Goal: Browse casually: Explore the website without a specific task or goal

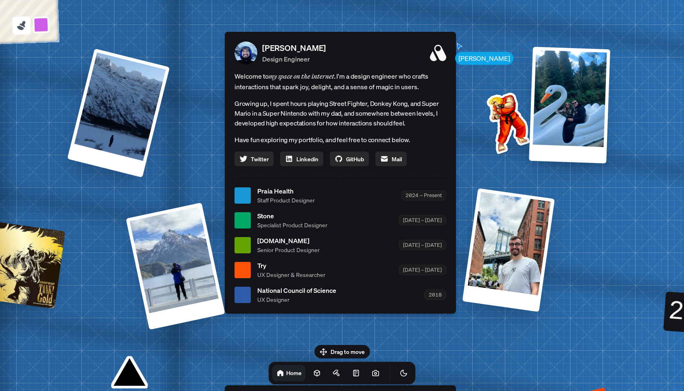
click at [23, 26] on icon at bounding box center [23, 24] width 6 height 7
click at [40, 24] on button at bounding box center [41, 24] width 19 height 19
click at [40, 23] on button at bounding box center [41, 24] width 19 height 19
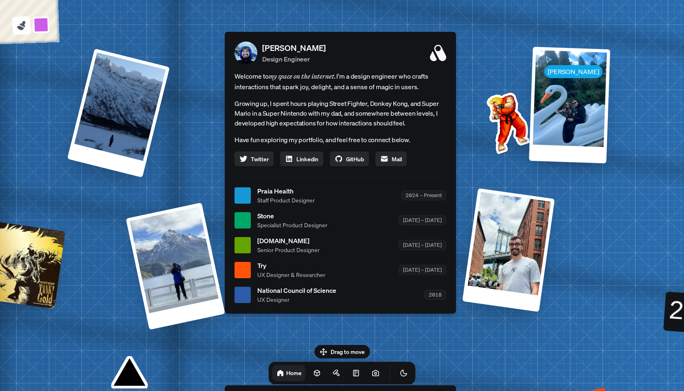
click at [20, 22] on icon at bounding box center [21, 25] width 11 height 11
click at [41, 22] on button at bounding box center [41, 24] width 19 height 19
click at [244, 246] on div at bounding box center [242, 245] width 16 height 16
click at [434, 54] on icon at bounding box center [438, 53] width 16 height 16
click at [482, 92] on div "[PERSON_NAME] [PERSON_NAME] Design Engineer Welcome to my space on the internet…" at bounding box center [342, 195] width 1218 height 1066
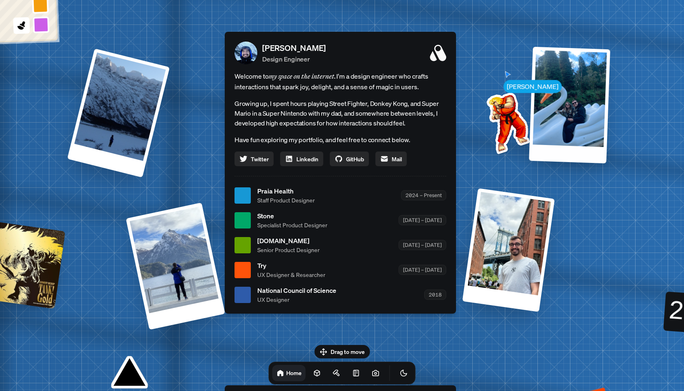
click at [510, 107] on img at bounding box center [506, 121] width 82 height 82
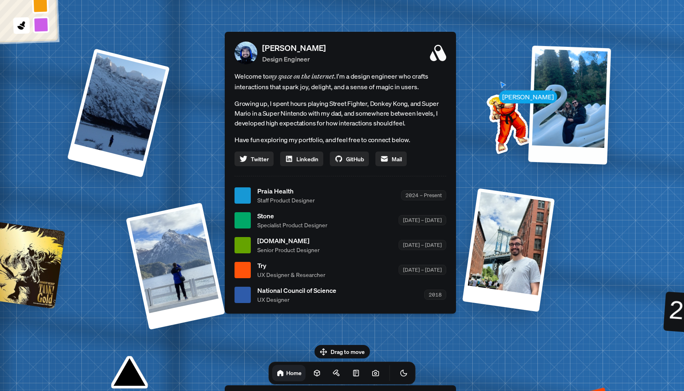
click at [562, 120] on div at bounding box center [569, 105] width 83 height 119
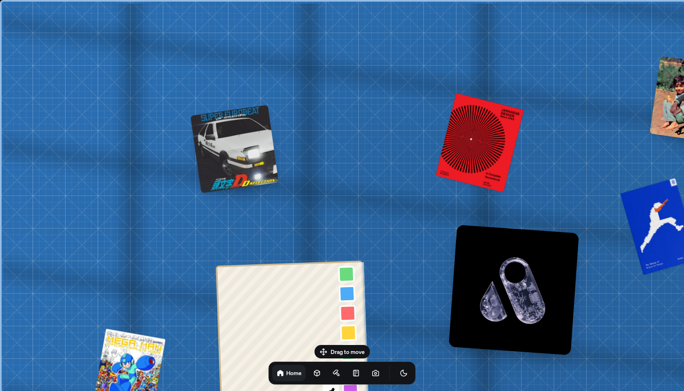
click at [254, 161] on div at bounding box center [234, 149] width 88 height 88
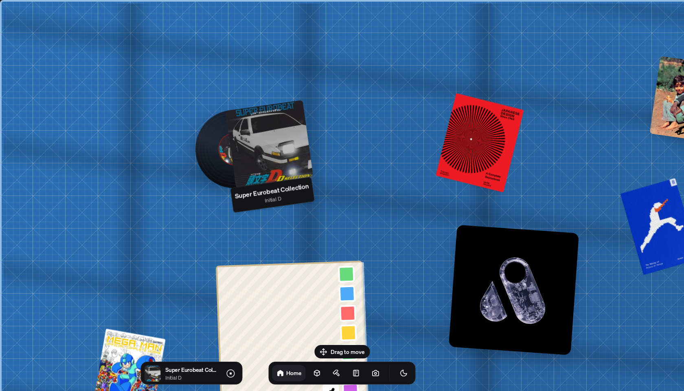
click at [256, 138] on div at bounding box center [269, 144] width 88 height 88
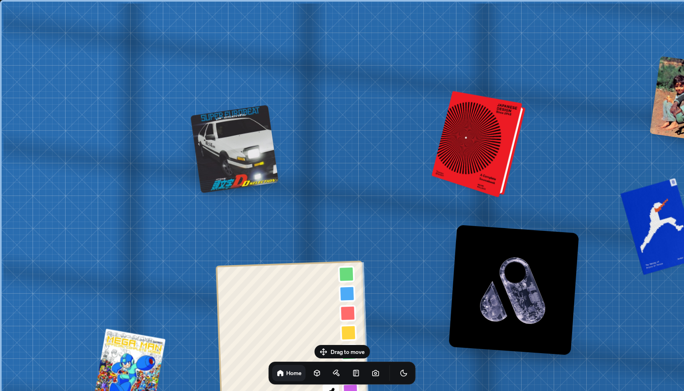
click at [471, 151] on div at bounding box center [480, 145] width 88 height 103
click at [496, 160] on div at bounding box center [480, 145] width 88 height 103
click at [469, 148] on div at bounding box center [480, 145] width 88 height 103
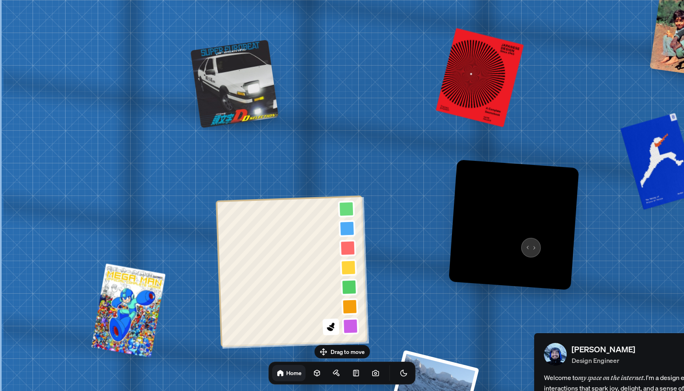
drag, startPoint x: 515, startPoint y: 307, endPoint x: 528, endPoint y: 242, distance: 66.4
click at [528, 242] on img at bounding box center [514, 225] width 130 height 130
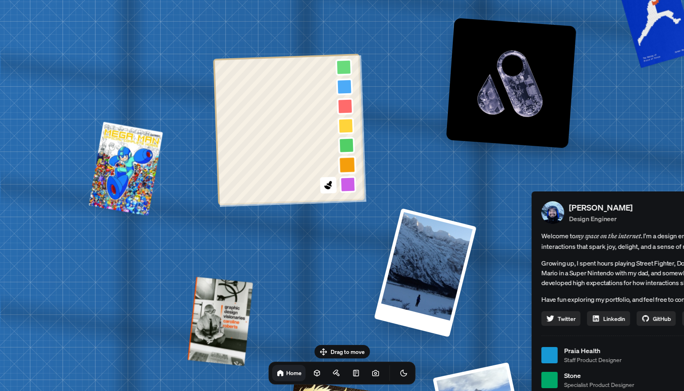
click at [346, 160] on button at bounding box center [347, 164] width 19 height 19
click at [348, 184] on button at bounding box center [348, 184] width 19 height 19
click at [348, 165] on button at bounding box center [347, 164] width 19 height 19
click at [380, 206] on div "[PERSON_NAME] [PERSON_NAME] Design Engineer Welcome to my space on the internet…" at bounding box center [649, 355] width 1218 height 1066
click at [328, 192] on button at bounding box center [328, 185] width 19 height 19
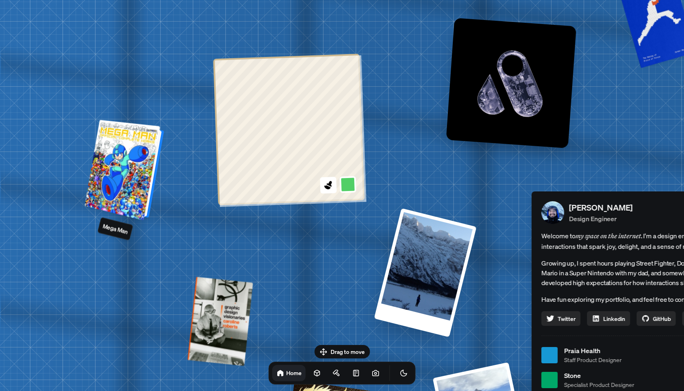
click at [120, 167] on div at bounding box center [125, 170] width 73 height 97
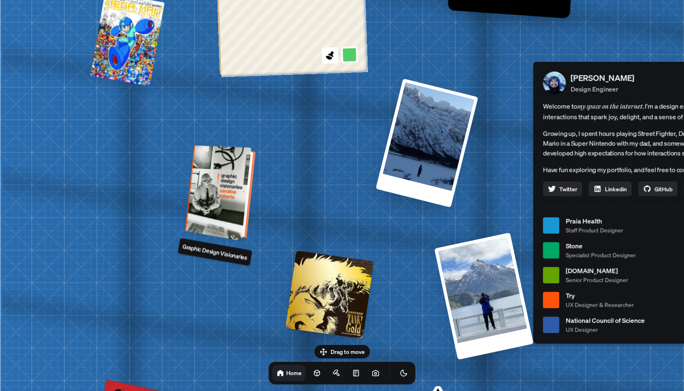
click at [239, 225] on div at bounding box center [221, 193] width 64 height 92
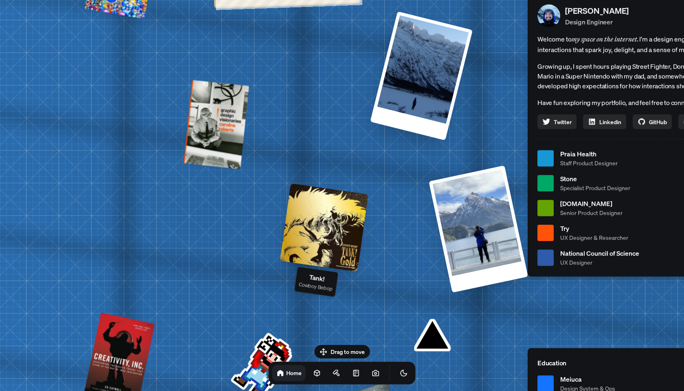
click at [330, 217] on div at bounding box center [324, 227] width 88 height 88
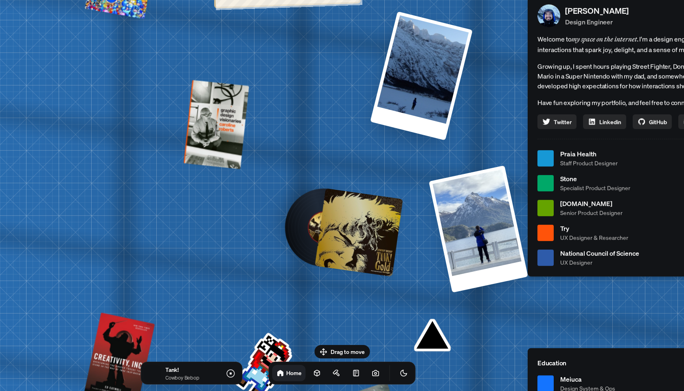
click at [330, 217] on div at bounding box center [359, 232] width 88 height 88
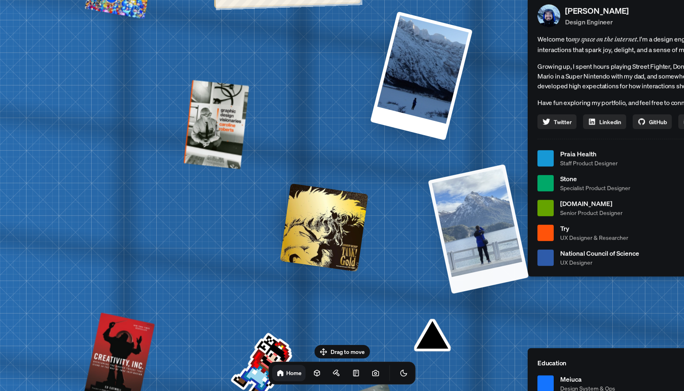
click at [490, 248] on div at bounding box center [478, 229] width 101 height 130
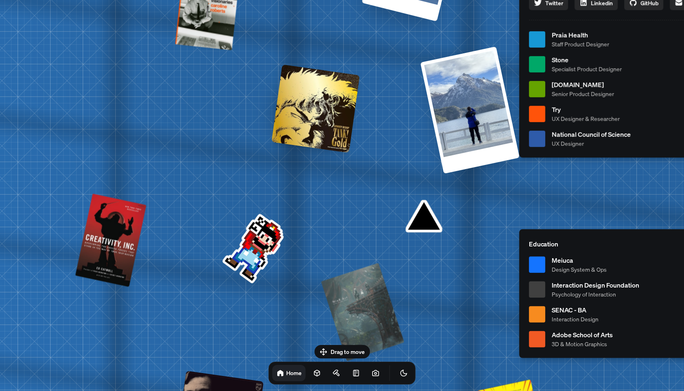
click at [423, 212] on div "[PERSON_NAME] [PERSON_NAME] Design Engineer Welcome to my space on the internet…" at bounding box center [636, 39] width 1218 height 1066
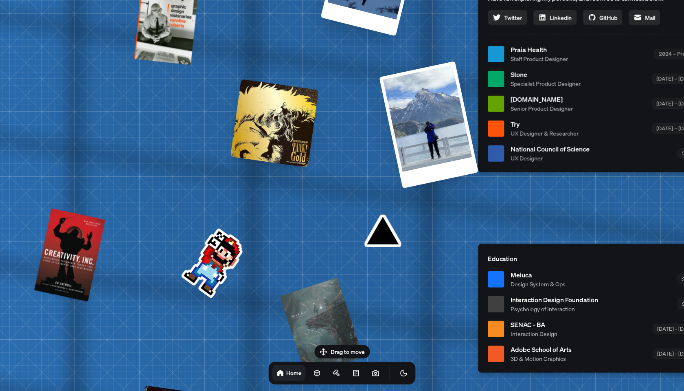
drag, startPoint x: 424, startPoint y: 223, endPoint x: 379, endPoint y: 239, distance: 48.3
click at [379, 239] on div "[PERSON_NAME] [PERSON_NAME] Design Engineer Welcome to my space on the internet…" at bounding box center [595, 54] width 1218 height 1066
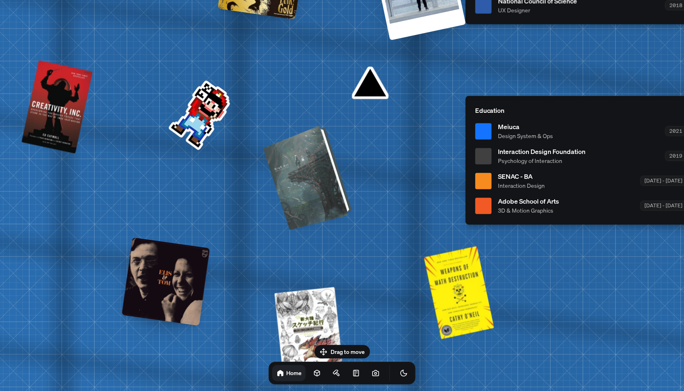
click at [328, 194] on div at bounding box center [308, 177] width 83 height 101
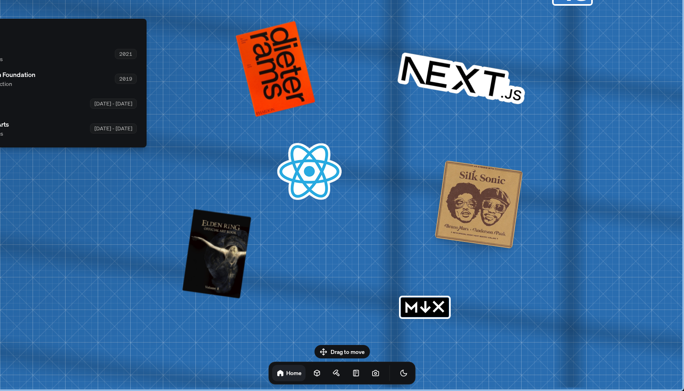
click at [442, 304] on icon "MDX" at bounding box center [425, 307] width 52 height 23
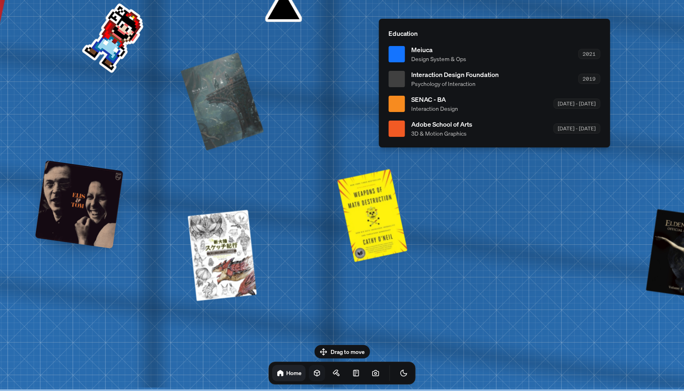
click at [314, 372] on icon at bounding box center [316, 373] width 5 height 6
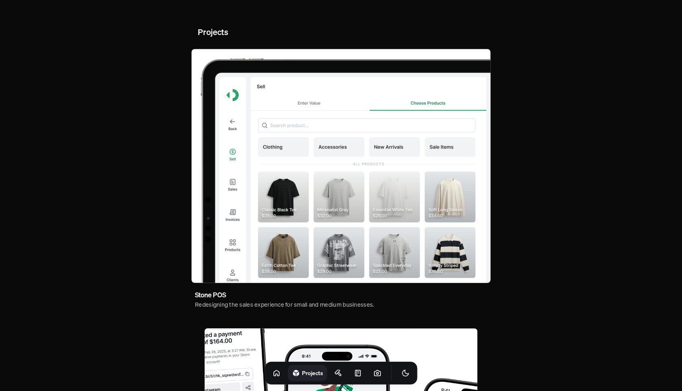
click at [310, 126] on img at bounding box center [340, 166] width 299 height 234
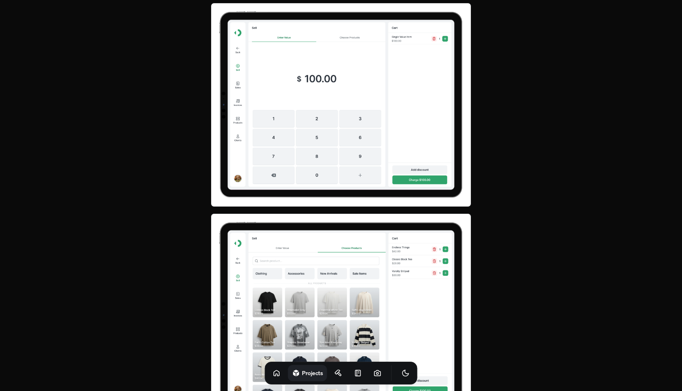
scroll to position [1296, 0]
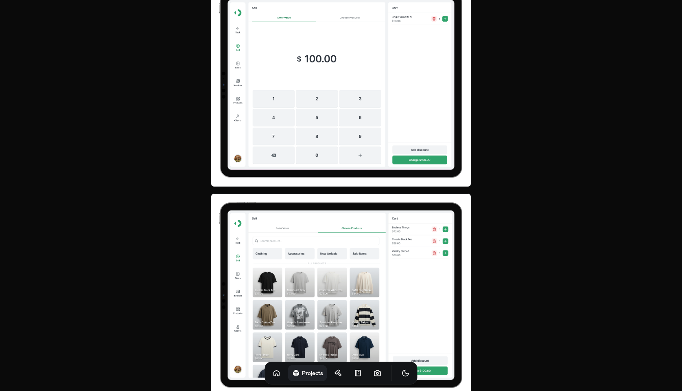
click at [348, 286] on img at bounding box center [341, 295] width 261 height 204
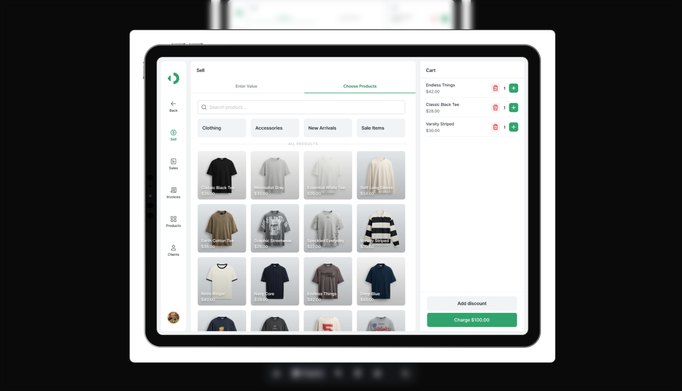
click at [610, 193] on div at bounding box center [341, 195] width 682 height 391
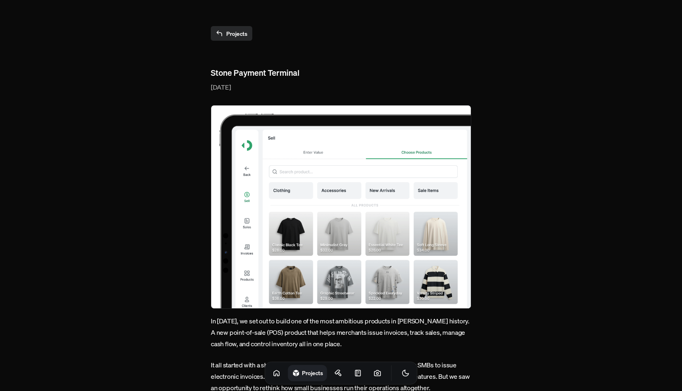
scroll to position [0, 0]
click at [271, 372] on link at bounding box center [277, 373] width 16 height 16
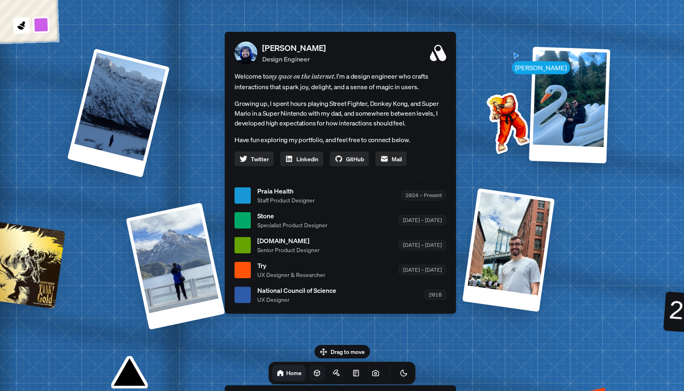
click at [276, 373] on icon at bounding box center [280, 373] width 8 height 8
click at [313, 376] on icon at bounding box center [317, 373] width 8 height 8
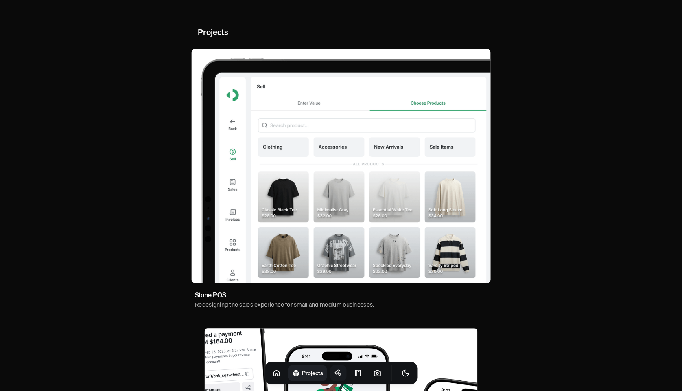
click at [335, 371] on icon at bounding box center [337, 372] width 5 height 4
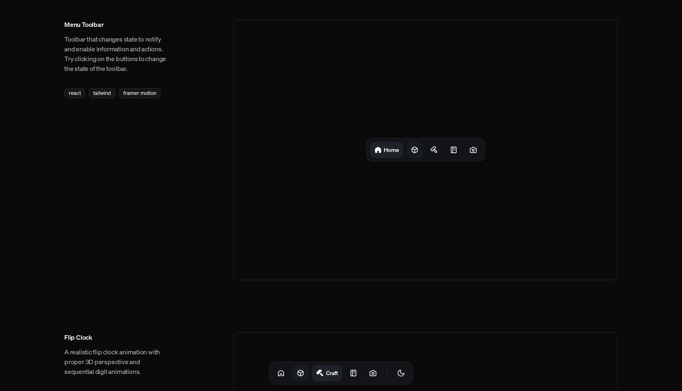
click at [416, 147] on icon at bounding box center [414, 150] width 5 height 6
click at [434, 152] on icon at bounding box center [437, 150] width 8 height 8
click at [447, 151] on div at bounding box center [452, 150] width 16 height 16
click at [464, 152] on div "Craft Notes" at bounding box center [426, 149] width 118 height 23
click at [472, 151] on icon at bounding box center [473, 150] width 8 height 8
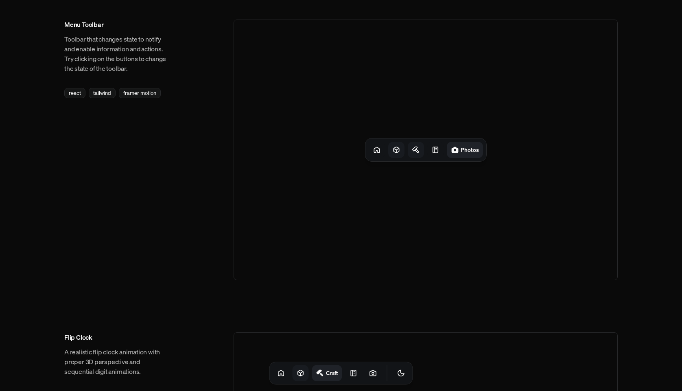
click at [472, 151] on h1 "Photos" at bounding box center [470, 150] width 18 height 8
click at [388, 99] on div "Photos" at bounding box center [426, 150] width 384 height 261
click at [76, 94] on div "react" at bounding box center [74, 93] width 21 height 10
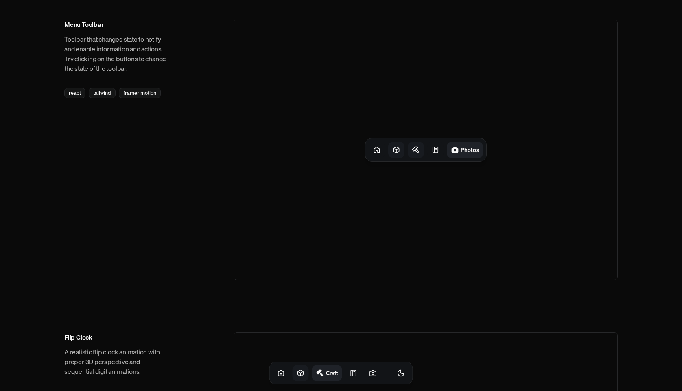
click at [109, 86] on div "Menu Toolbar Toolbar that changes state to notify and enable information and ac…" at bounding box center [116, 59] width 104 height 79
click at [134, 93] on div "framer motion" at bounding box center [140, 93] width 42 height 10
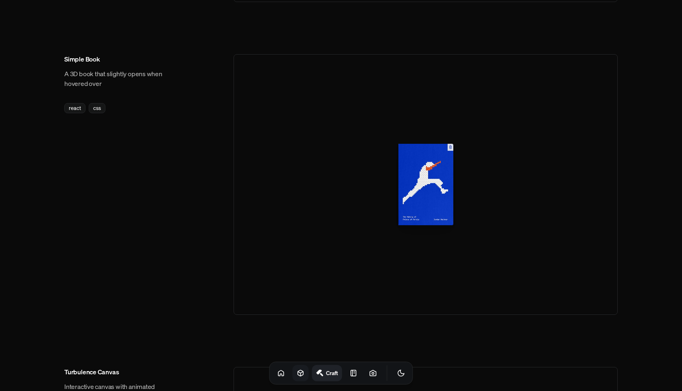
scroll to position [590, 0]
click at [385, 158] on div at bounding box center [426, 185] width 384 height 261
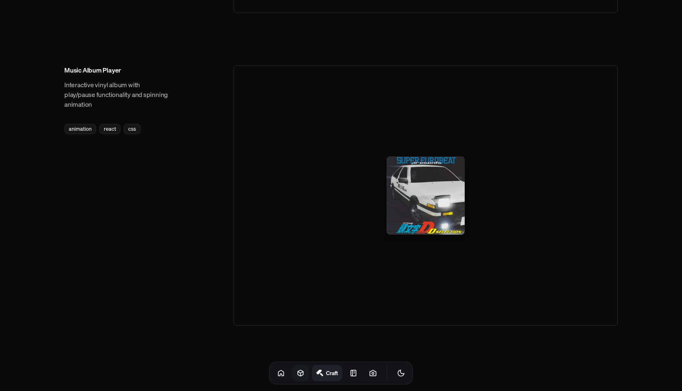
scroll to position [1205, 0]
click at [350, 374] on icon at bounding box center [354, 373] width 8 height 8
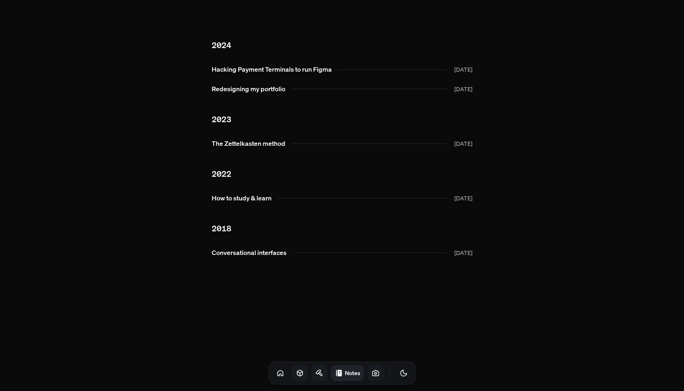
click at [368, 377] on link at bounding box center [376, 373] width 16 height 16
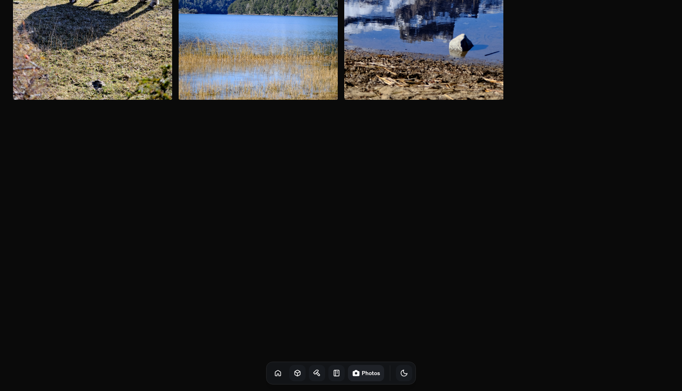
scroll to position [7034, 0]
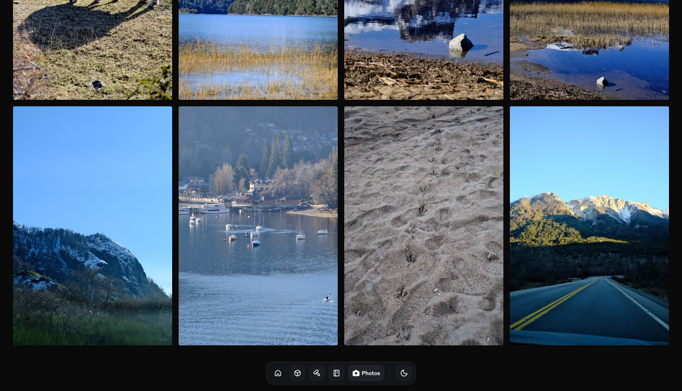
click at [400, 375] on icon "Toggle Theme" at bounding box center [404, 373] width 8 height 8
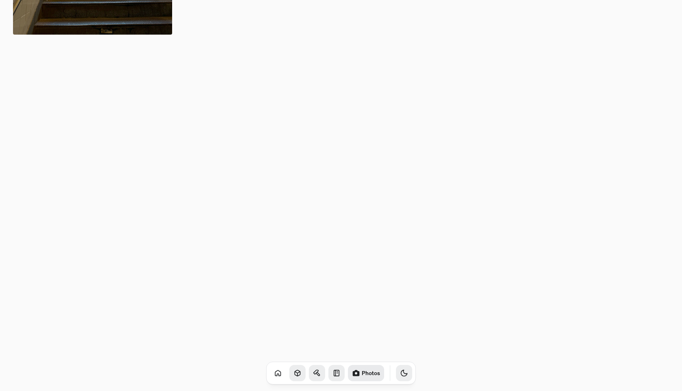
scroll to position [1418, 0]
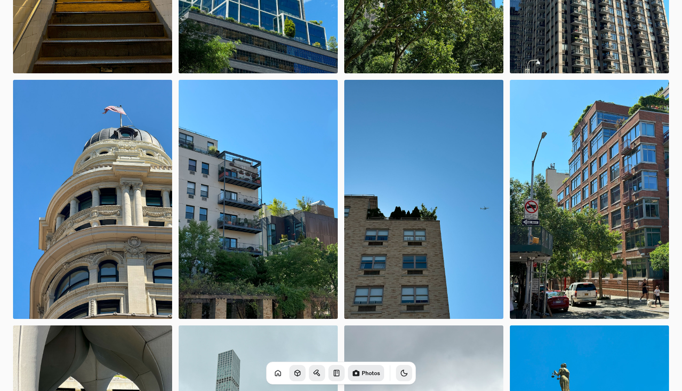
click at [400, 374] on icon "Toggle Theme" at bounding box center [404, 373] width 8 height 8
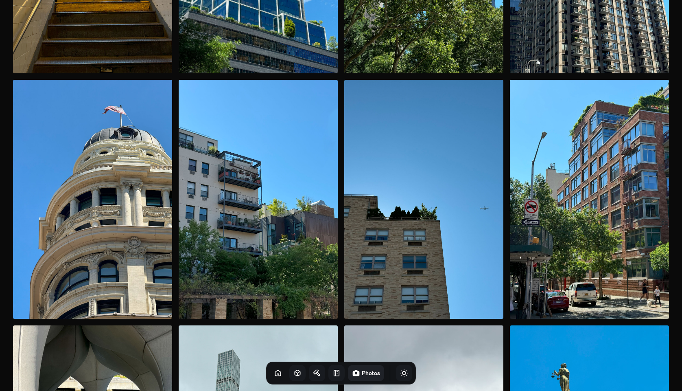
click at [400, 374] on icon "Toggle Theme" at bounding box center [404, 373] width 8 height 8
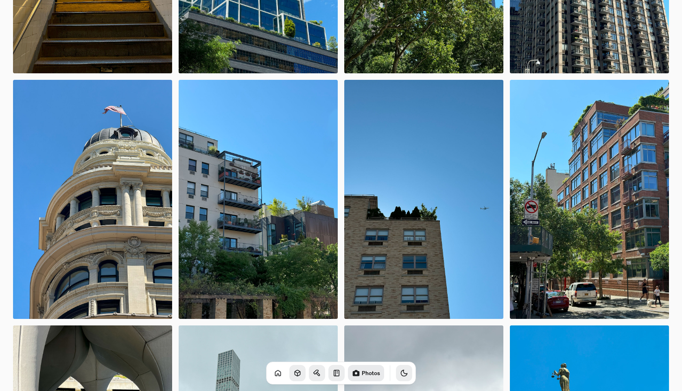
click at [400, 374] on icon "Toggle Theme" at bounding box center [404, 373] width 8 height 8
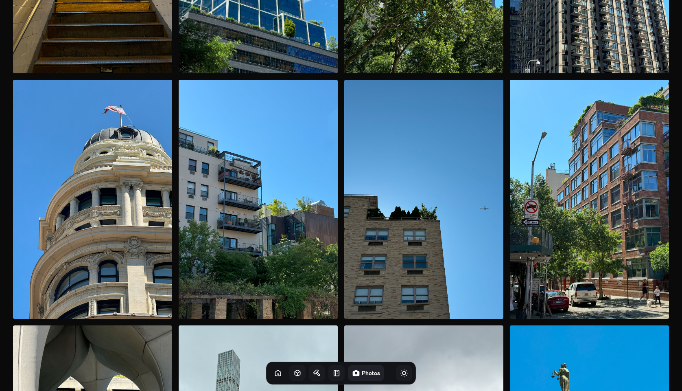
click at [0, 0] on icon "Toggle Audio" at bounding box center [0, 0] width 0 height 0
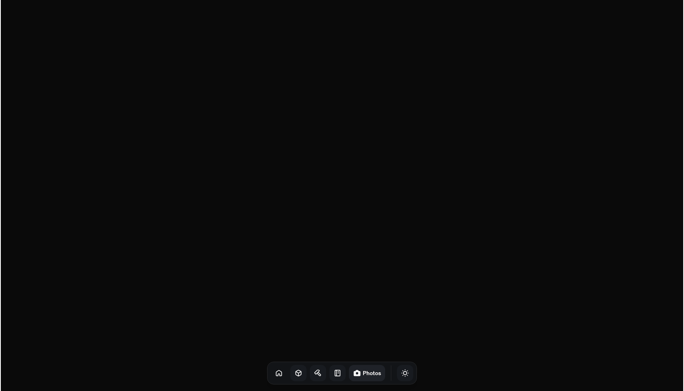
scroll to position [0, 0]
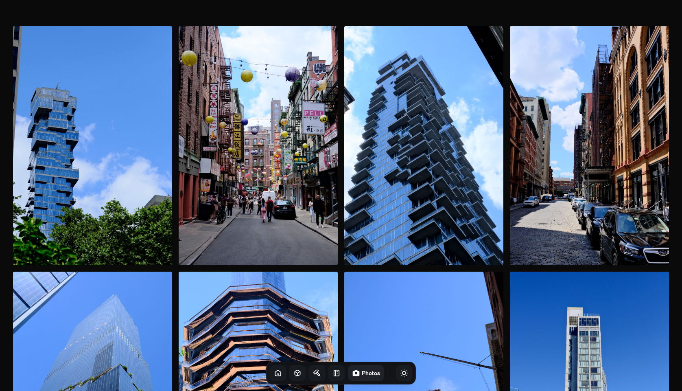
click at [274, 372] on icon at bounding box center [278, 373] width 8 height 8
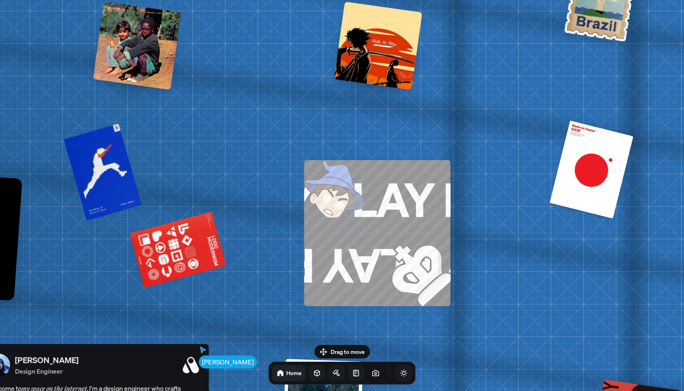
click at [325, 250] on span "PLAY PLAY PLAY PLAY PLAY PLAY PLAY PLAY" at bounding box center [559, 265] width 948 height 67
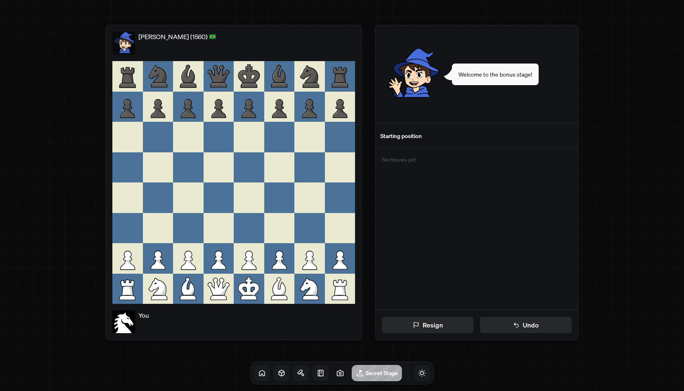
click at [285, 265] on icon at bounding box center [279, 258] width 31 height 31
click at [287, 211] on div at bounding box center [279, 197] width 31 height 31
click at [278, 267] on icon at bounding box center [279, 260] width 14 height 19
drag, startPoint x: 278, startPoint y: 267, endPoint x: 286, endPoint y: 163, distance: 103.7
click at [286, 163] on div at bounding box center [233, 182] width 243 height 243
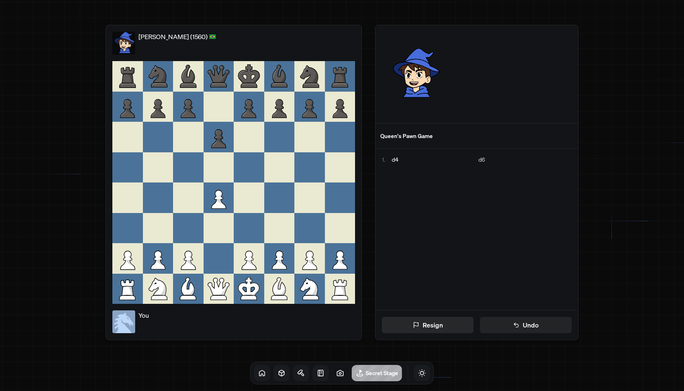
click at [525, 328] on button "Undo" at bounding box center [526, 325] width 92 height 16
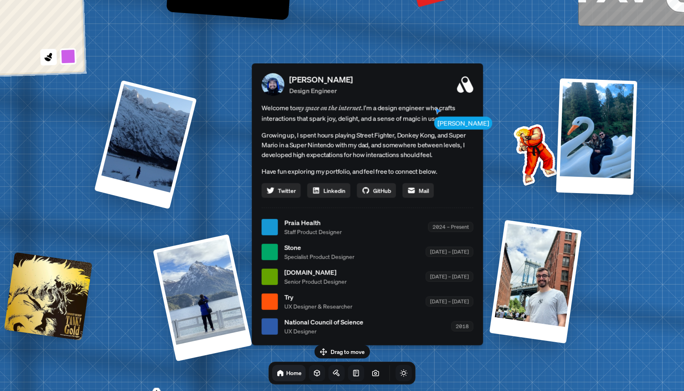
click at [452, 118] on span "Welcome to my space on the internet. I'm a design engineer who crafts interacti…" at bounding box center [367, 113] width 212 height 21
